Goal: Find contact information: Find contact information

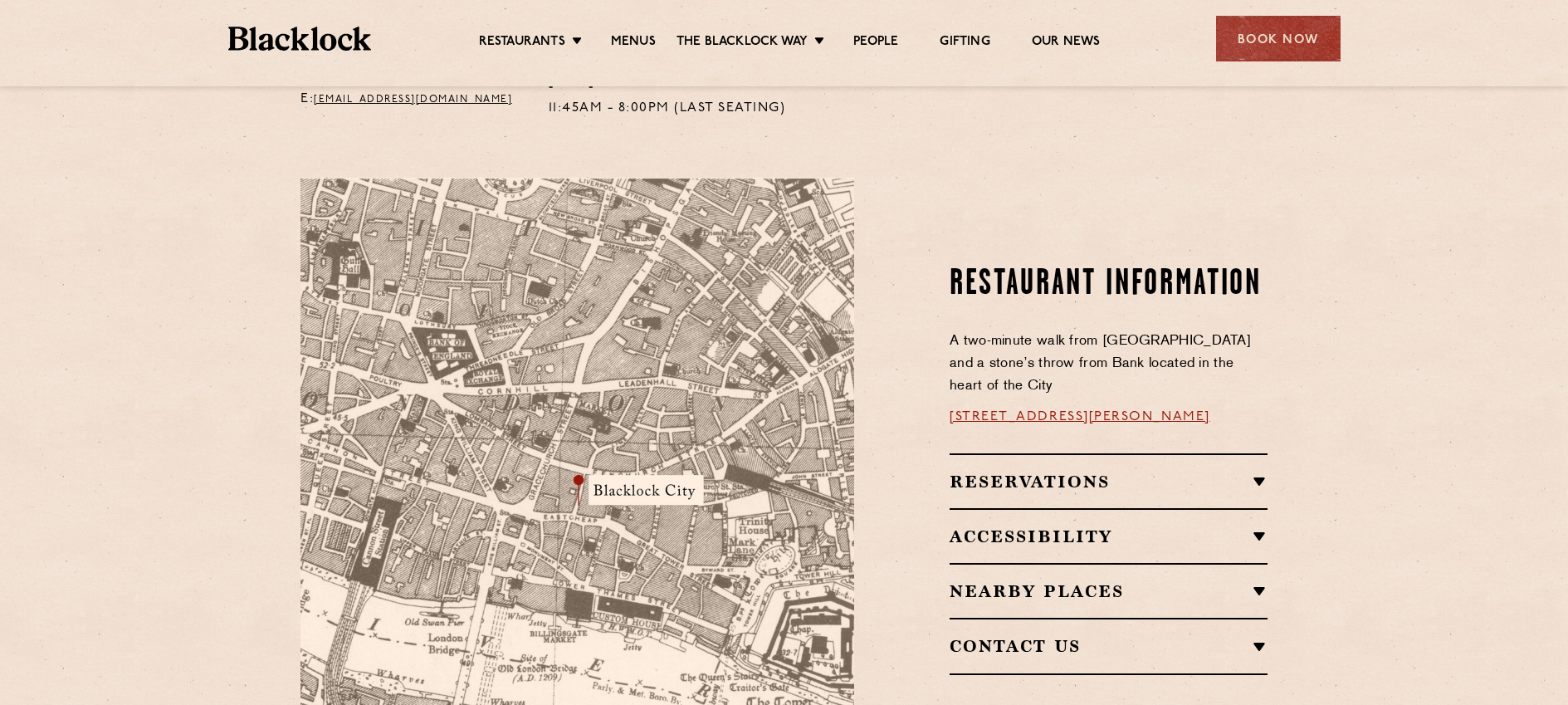
scroll to position [913, 0]
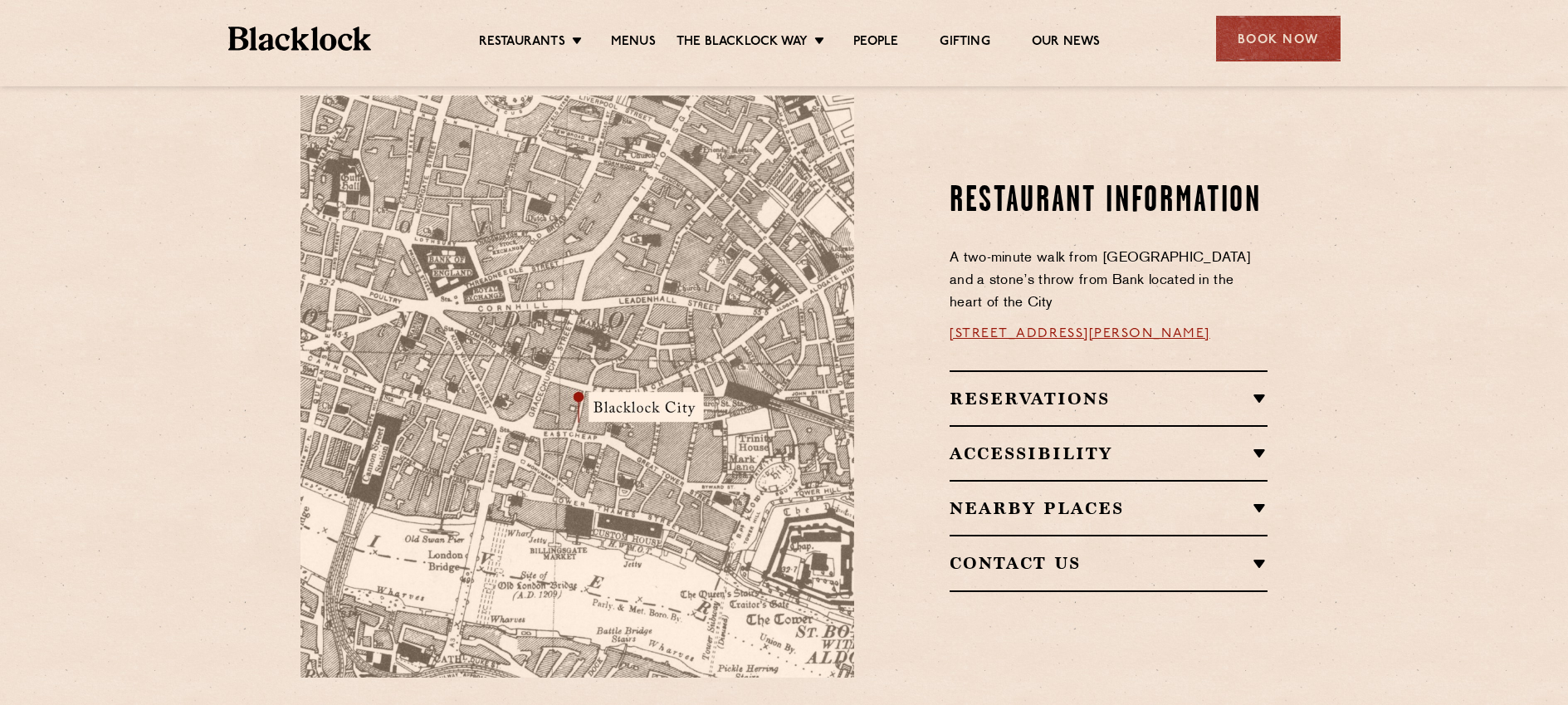
click at [1257, 388] on h2 "Reservations" at bounding box center [1108, 398] width 318 height 20
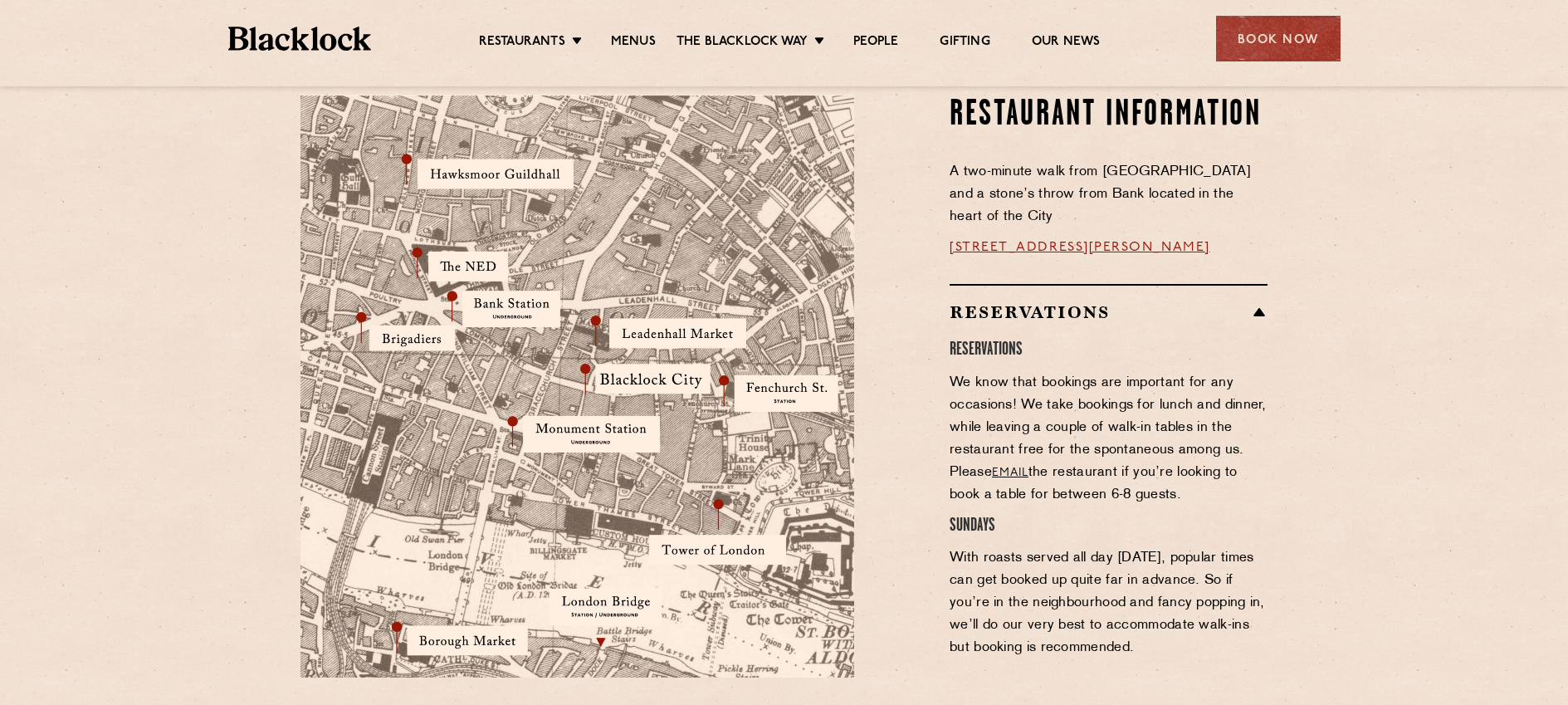
scroll to position [997, 0]
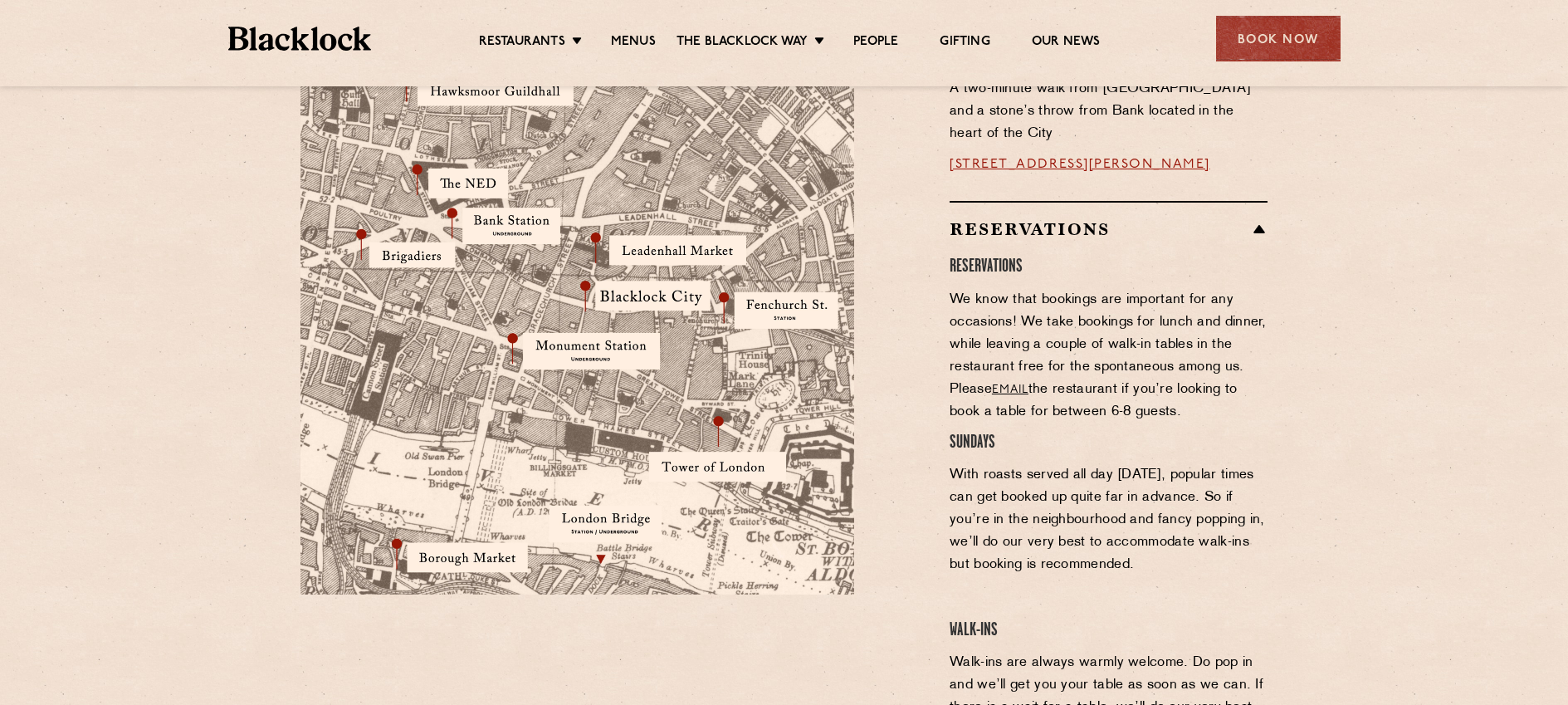
click at [1008, 384] on link "email" at bounding box center [1009, 390] width 37 height 13
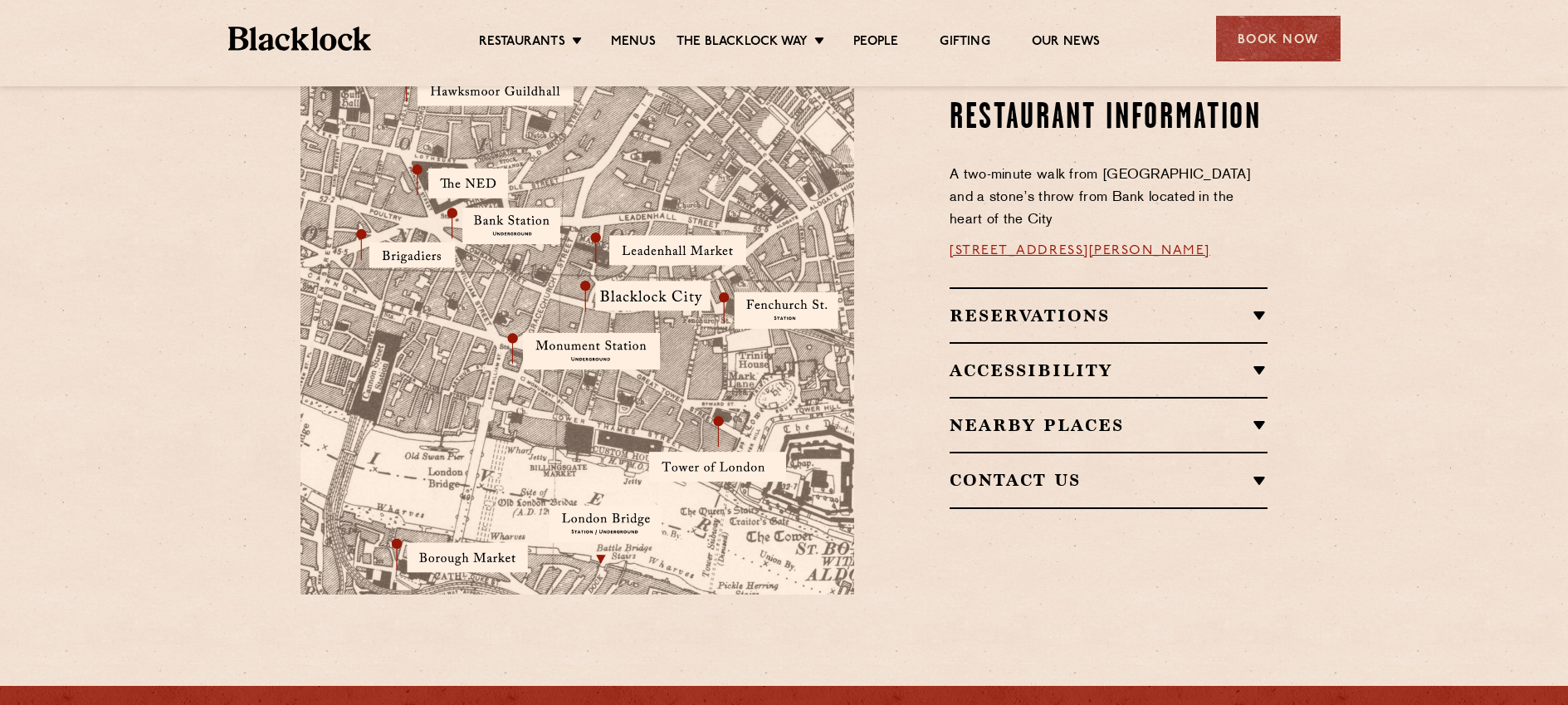
click at [1258, 306] on h2 "Reservations" at bounding box center [1108, 316] width 318 height 20
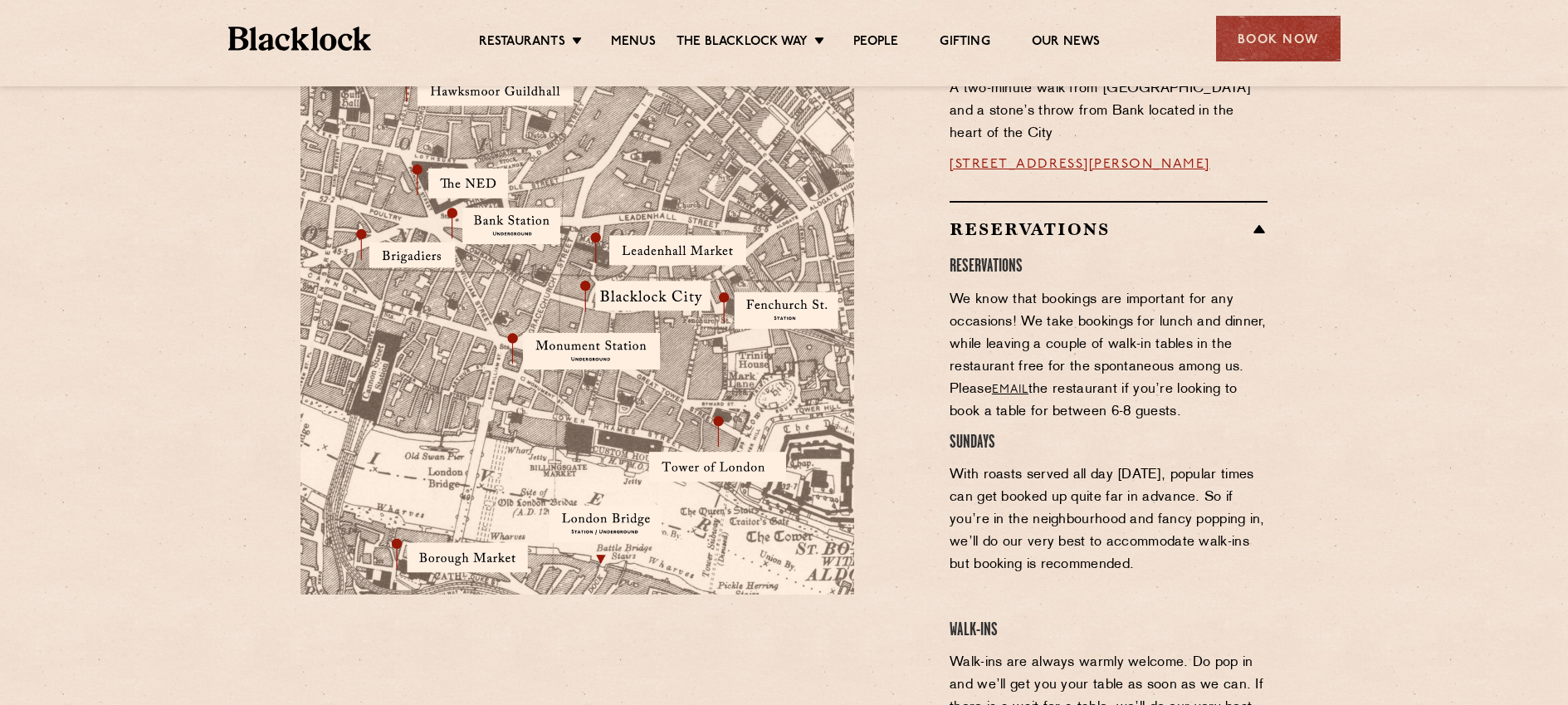
click at [1009, 384] on link "email" at bounding box center [1009, 390] width 37 height 13
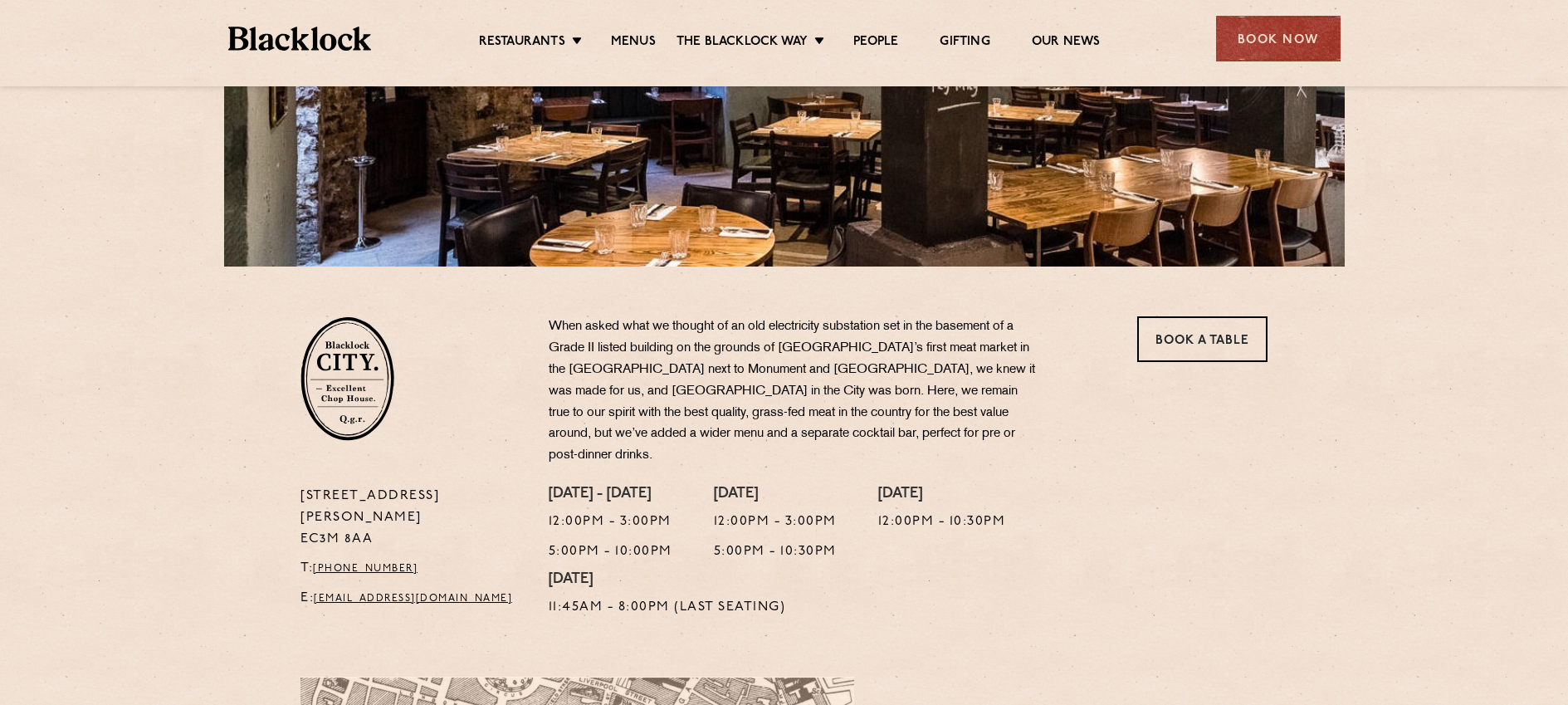
scroll to position [332, 0]
drag, startPoint x: 463, startPoint y: 554, endPoint x: 320, endPoint y: 559, distance: 143.1
click at [320, 587] on p "E: [EMAIL_ADDRESS][DOMAIN_NAME]" at bounding box center [411, 597] width 223 height 22
copy link "[EMAIL_ADDRESS][DOMAIN_NAME]"
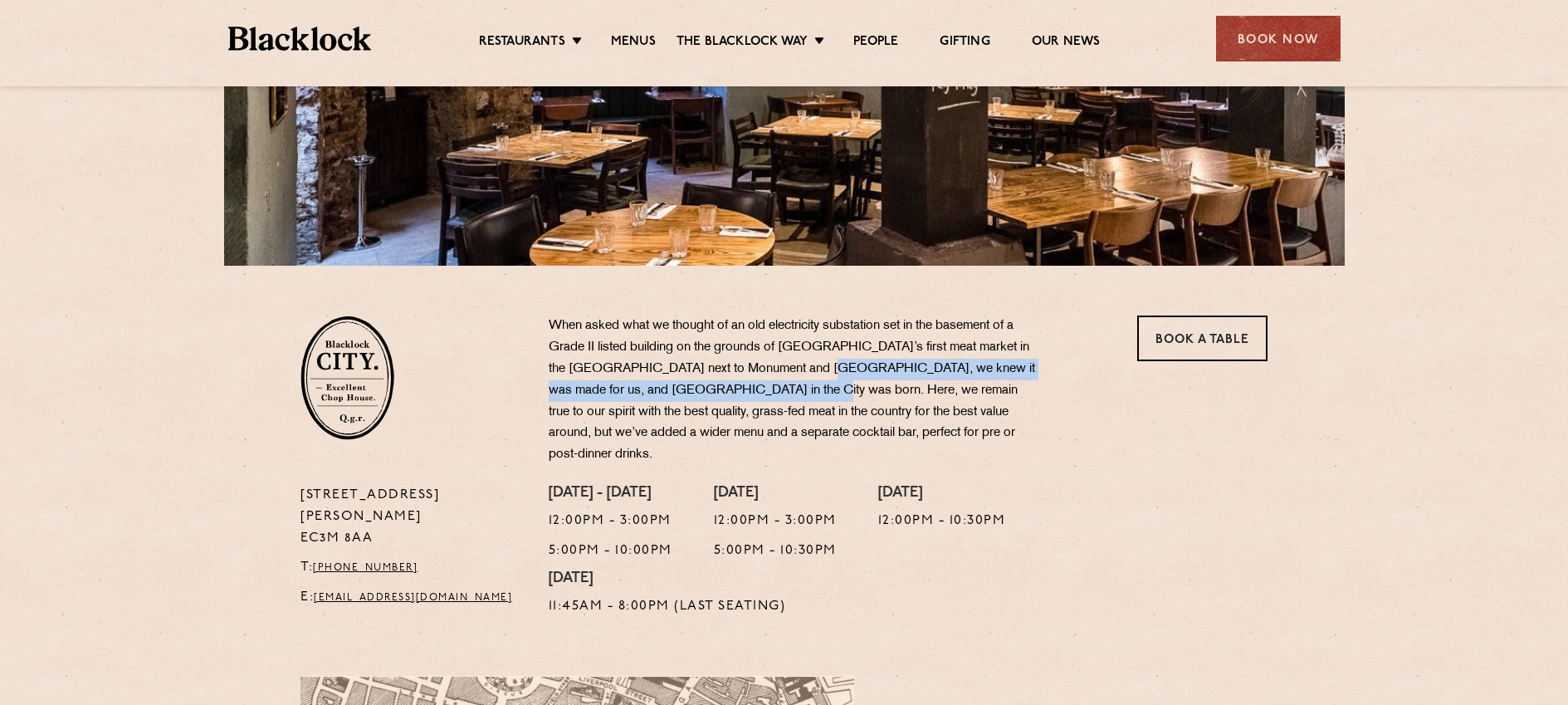
drag, startPoint x: 810, startPoint y: 370, endPoint x: 811, endPoint y: 384, distance: 14.0
click at [811, 384] on p "When asked what we thought of an old electricity substation set in the basement…" at bounding box center [793, 391] width 489 height 151
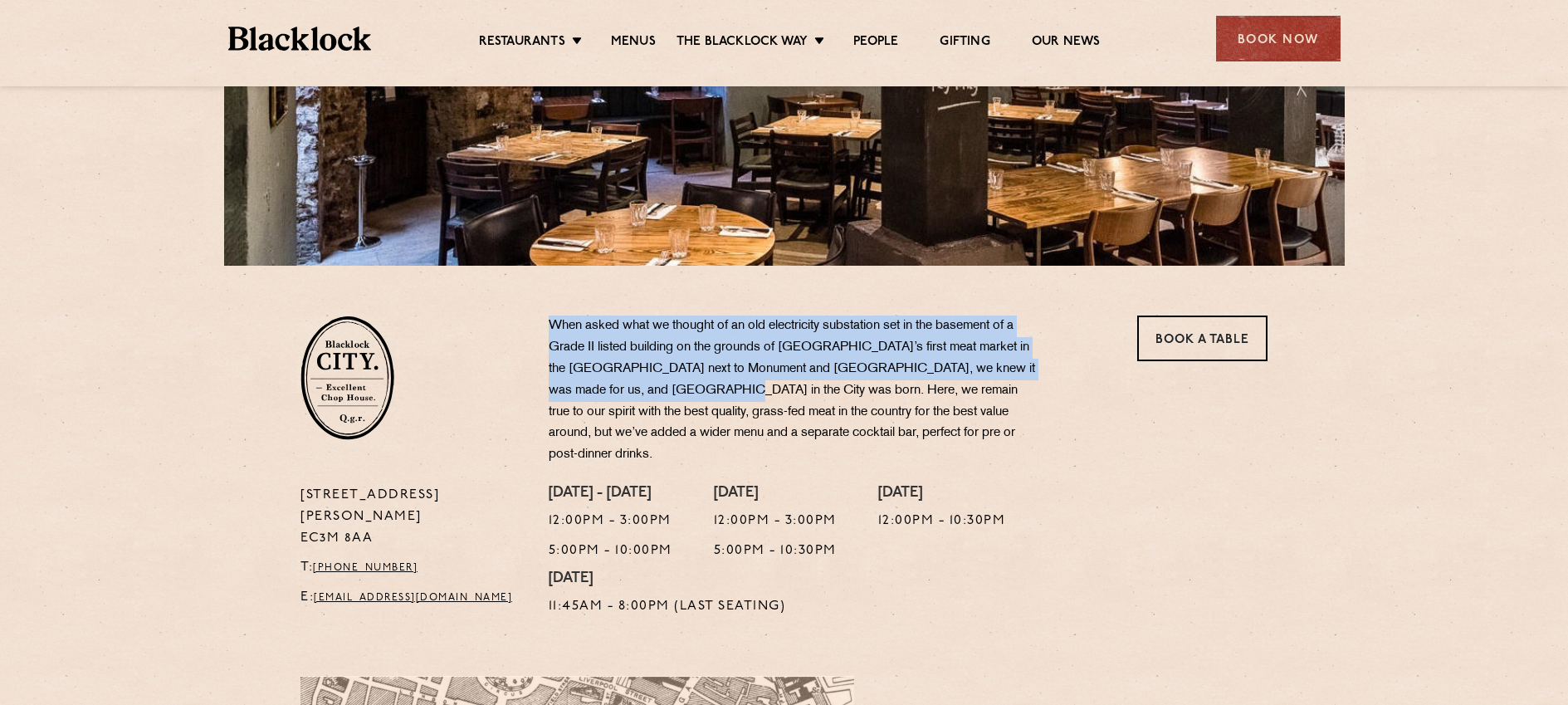
drag, startPoint x: 551, startPoint y: 326, endPoint x: 720, endPoint y: 390, distance: 180.7
click at [720, 390] on p "When asked what we thought of an old electricity substation set in the basement…" at bounding box center [793, 391] width 489 height 151
copy p "When asked what we thought of an old electricity substation set in the basement…"
click at [111, 452] on section "[STREET_ADDRESS][PERSON_NAME] T: [PHONE_NUMBER] E: [EMAIL_ADDRESS][DOMAIN_NAME]…" at bounding box center [784, 446] width 1568 height 361
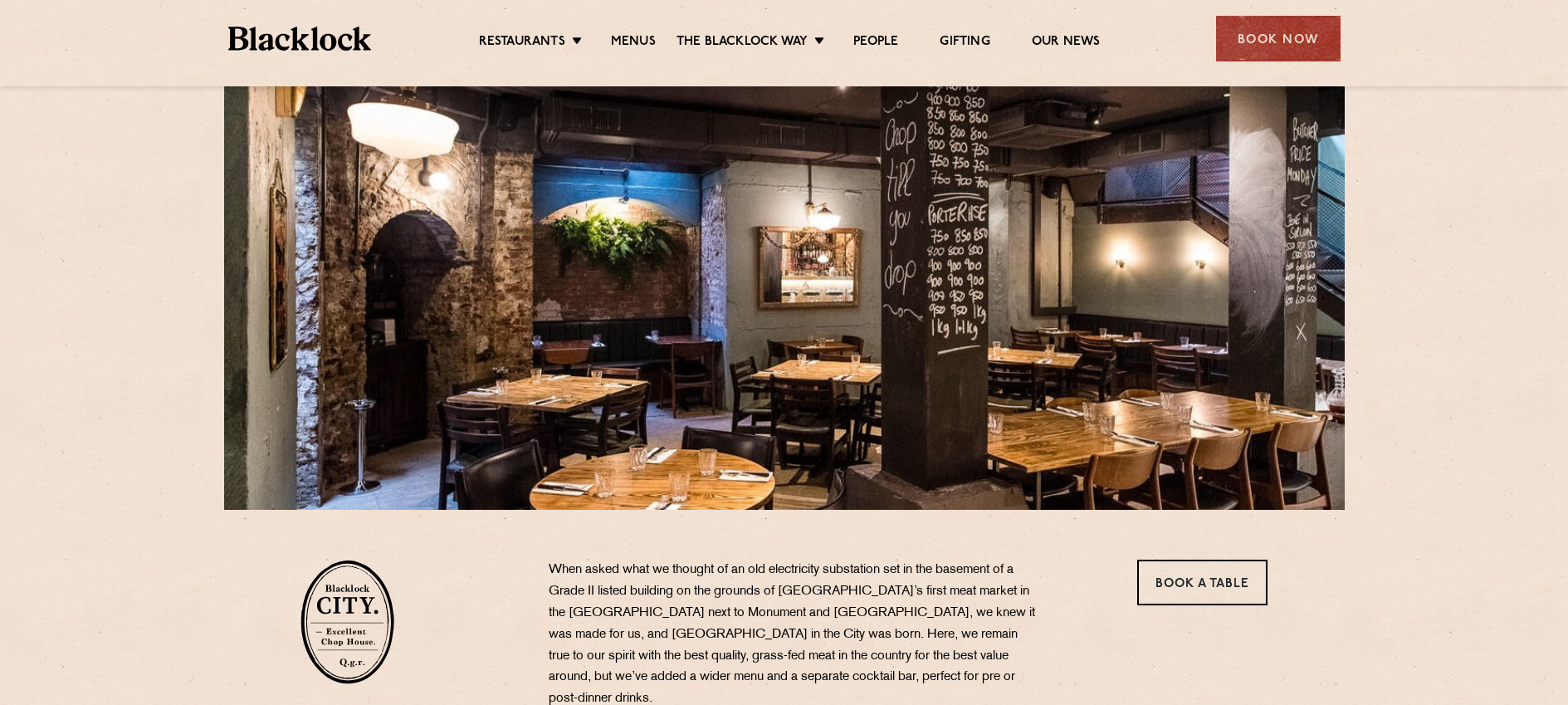
scroll to position [0, 0]
